Goal: Task Accomplishment & Management: Use online tool/utility

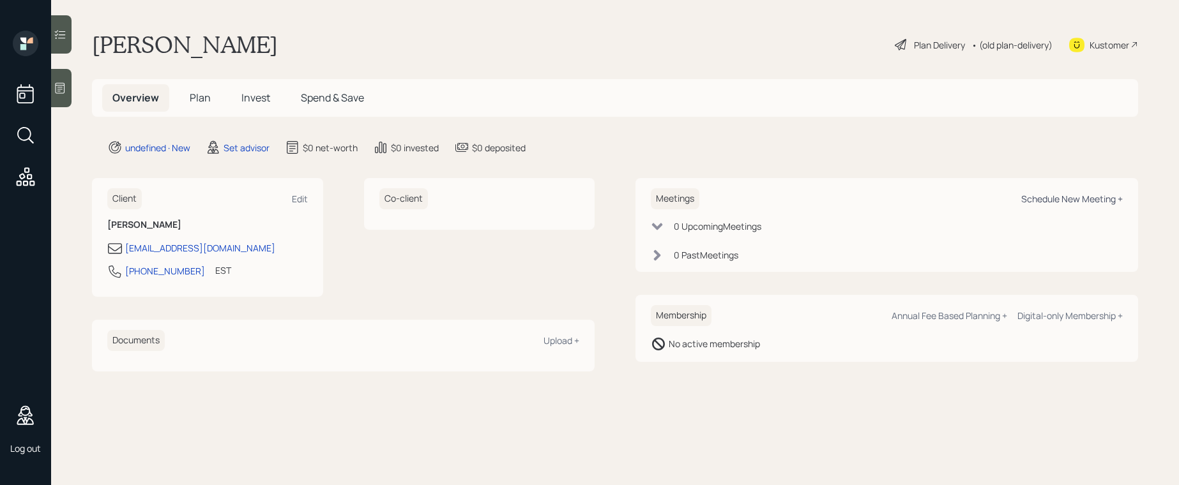
click at [1075, 200] on div "Schedule New Meeting +" at bounding box center [1072, 199] width 102 height 12
select select "round-[PERSON_NAME]"
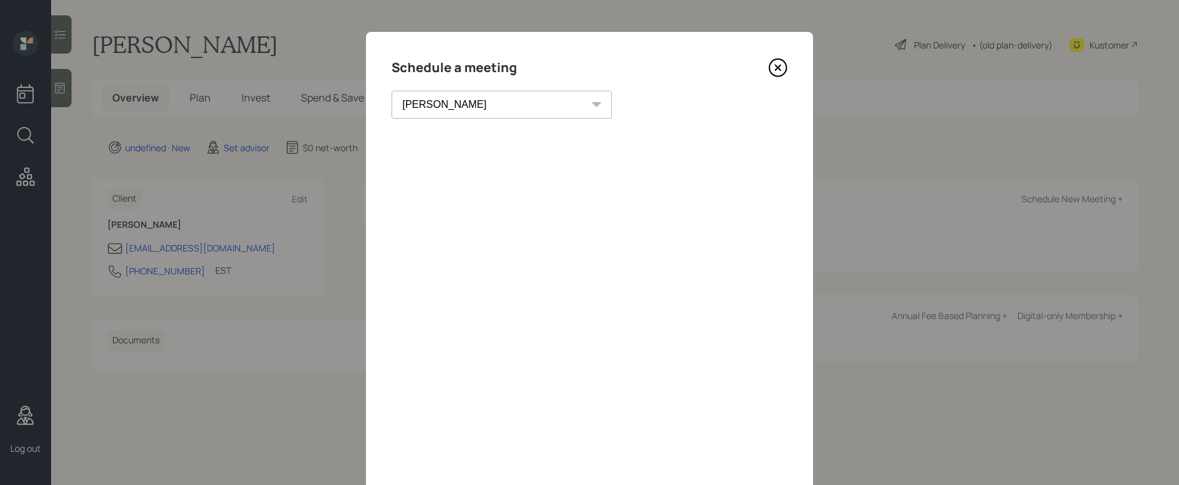
click at [774, 69] on icon at bounding box center [777, 67] width 19 height 19
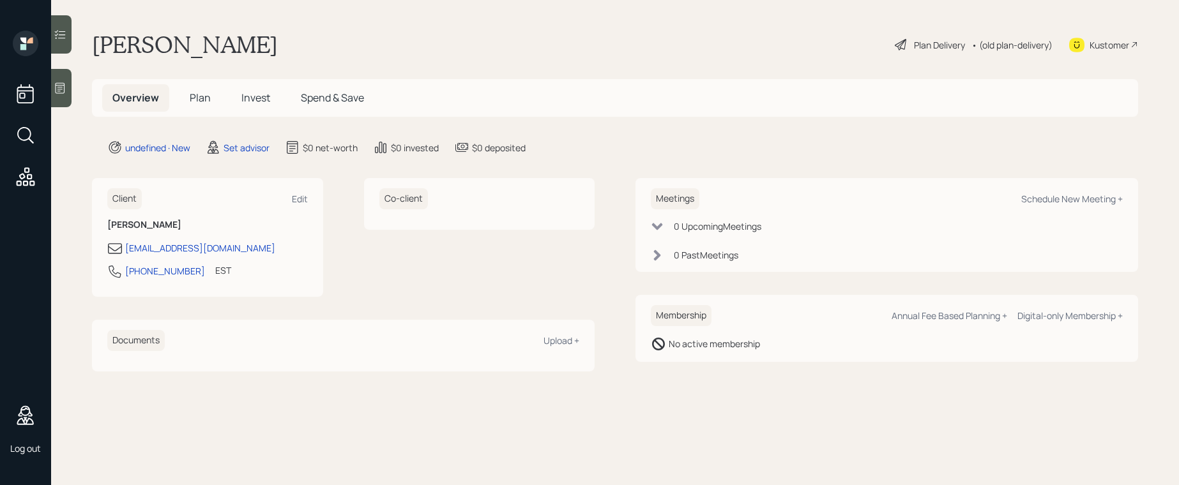
click at [63, 88] on icon at bounding box center [60, 88] width 13 height 13
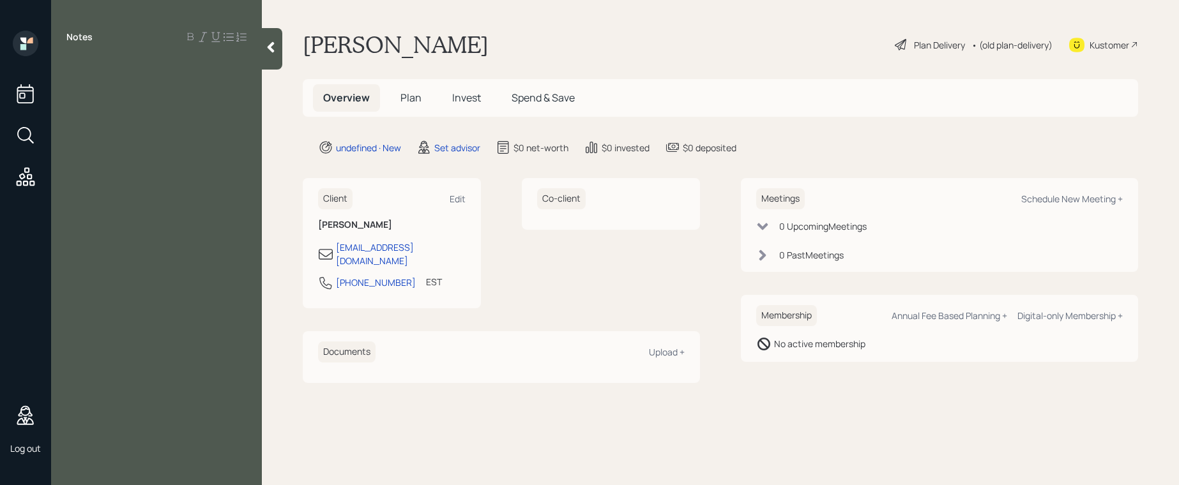
click at [131, 128] on div "Notes" at bounding box center [156, 250] width 211 height 439
click at [128, 79] on div "Notes" at bounding box center [156, 250] width 211 height 439
click at [107, 63] on div at bounding box center [156, 66] width 180 height 14
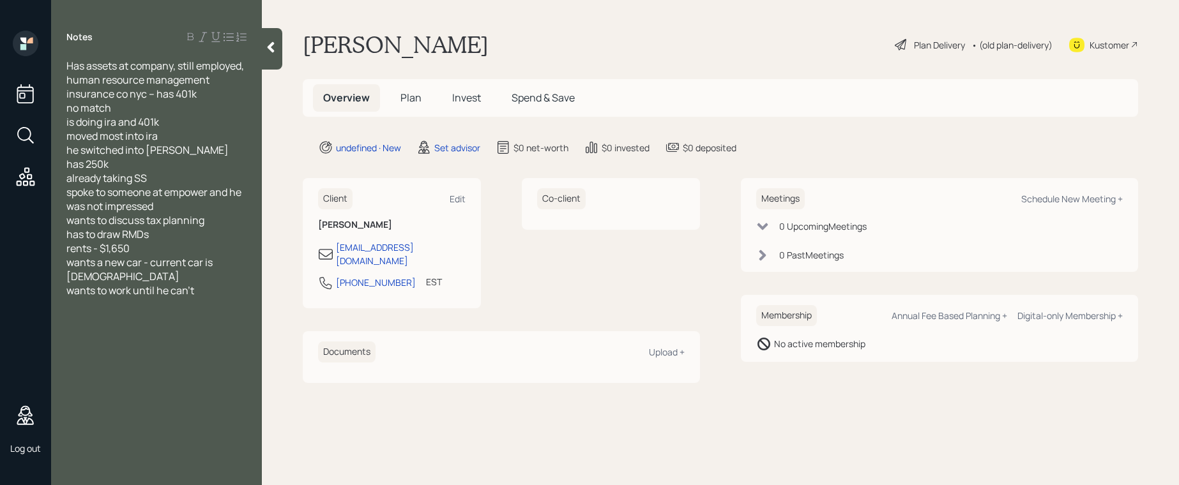
click at [227, 207] on span "spoke to someone at empower and he was not impressed" at bounding box center [154, 199] width 177 height 28
click at [278, 45] on div at bounding box center [272, 49] width 20 height 42
